Goal: Find specific page/section: Find specific page/section

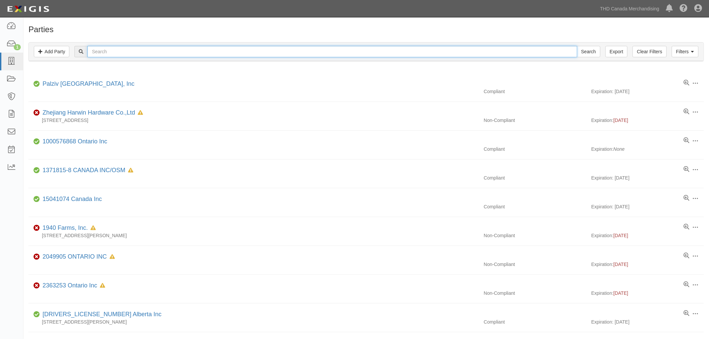
click at [129, 54] on input "text" at bounding box center [332, 51] width 490 height 11
type input "[PERSON_NAME]"
click at [471, 46] on input "Search" at bounding box center [588, 51] width 23 height 11
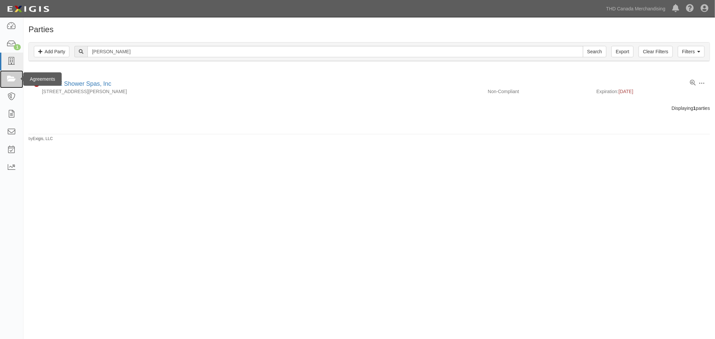
click at [11, 81] on icon at bounding box center [11, 79] width 9 height 8
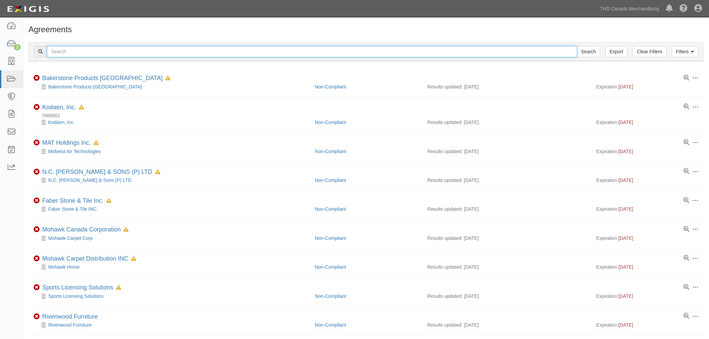
click at [127, 49] on input "text" at bounding box center [312, 51] width 531 height 11
paste input "S"
click at [127, 49] on input "text" at bounding box center [312, 51] width 531 height 11
type input "stanley"
click at [586, 51] on input "Search" at bounding box center [588, 51] width 23 height 11
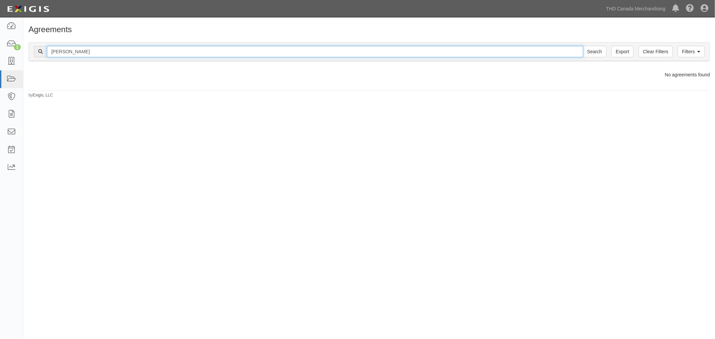
click at [75, 46] on input "[PERSON_NAME]" at bounding box center [315, 51] width 536 height 11
type input "MTD"
click at [583, 46] on input "Search" at bounding box center [594, 51] width 23 height 11
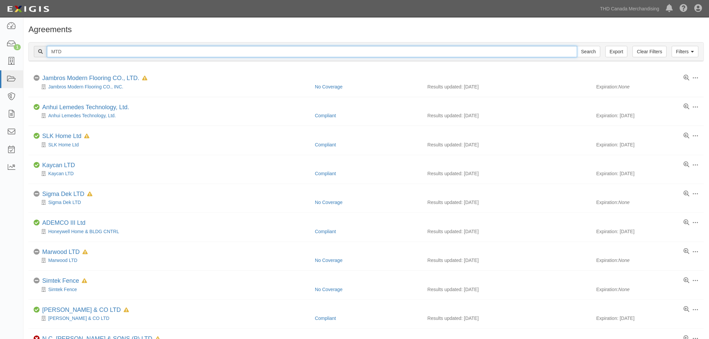
click at [113, 55] on input "MTD" at bounding box center [312, 51] width 531 height 11
click at [139, 26] on h1 "Agreements" at bounding box center [366, 29] width 676 height 9
